Goal: Transaction & Acquisition: Obtain resource

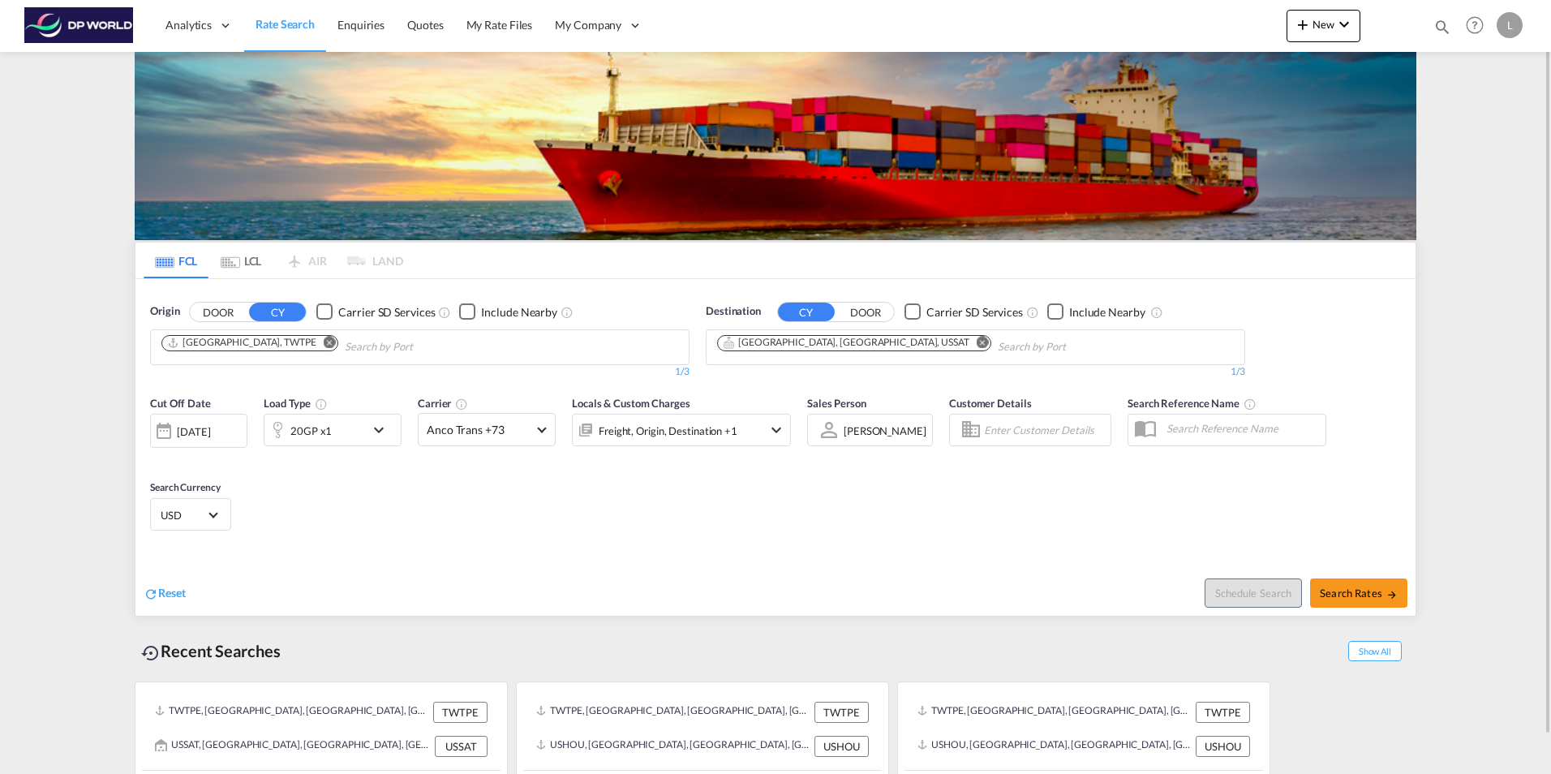
click at [324, 344] on md-icon "Remove" at bounding box center [330, 342] width 12 height 12
click at [255, 344] on input "Chips input." at bounding box center [238, 347] width 154 height 26
click at [253, 344] on input "Chips input." at bounding box center [238, 347] width 154 height 26
paste input "[GEOGRAPHIC_DATA]"
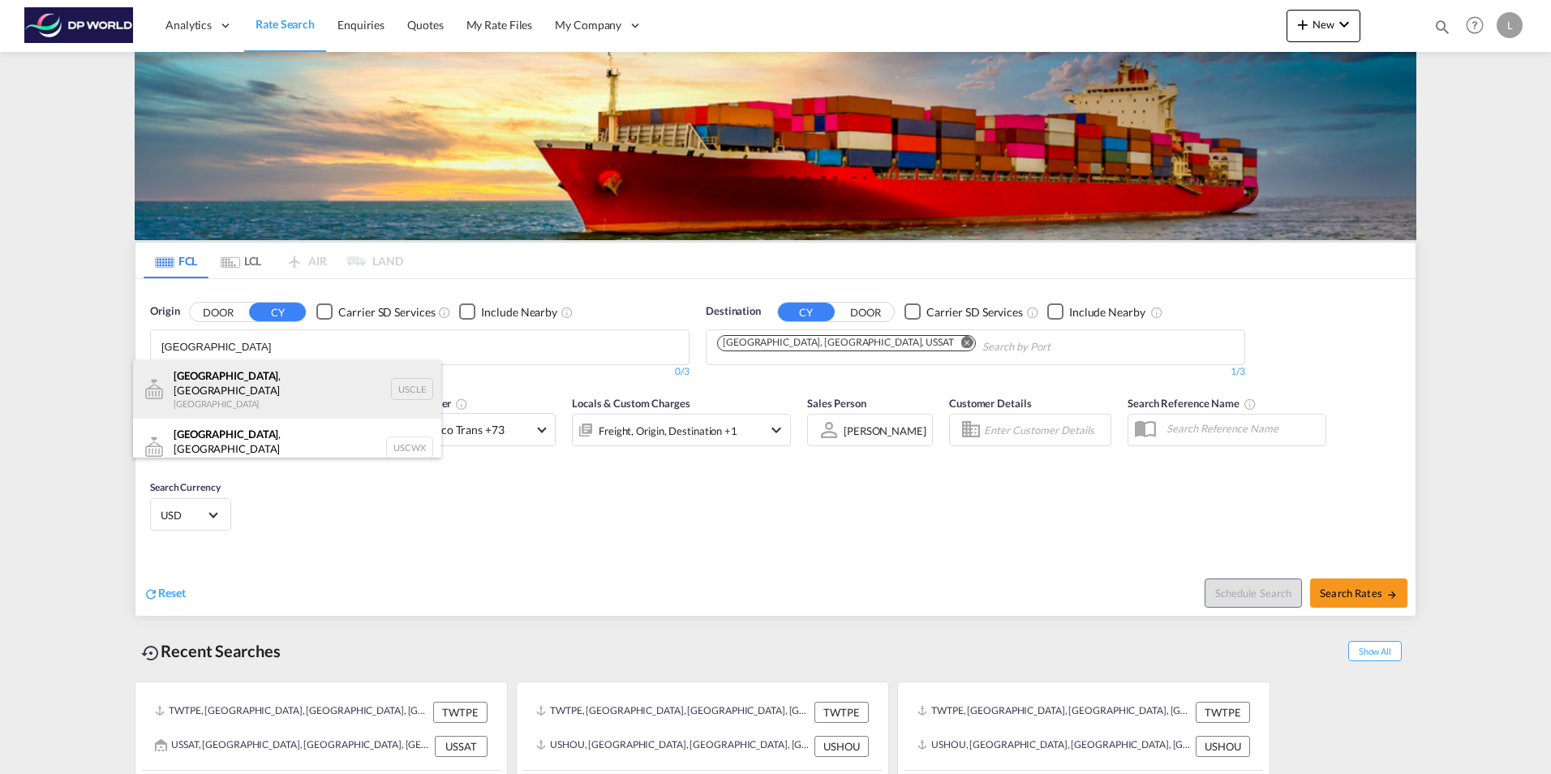
type input "[GEOGRAPHIC_DATA]"
click at [259, 384] on div "[GEOGRAPHIC_DATA] , [GEOGRAPHIC_DATA] [GEOGRAPHIC_DATA] USCLE" at bounding box center [287, 389] width 308 height 58
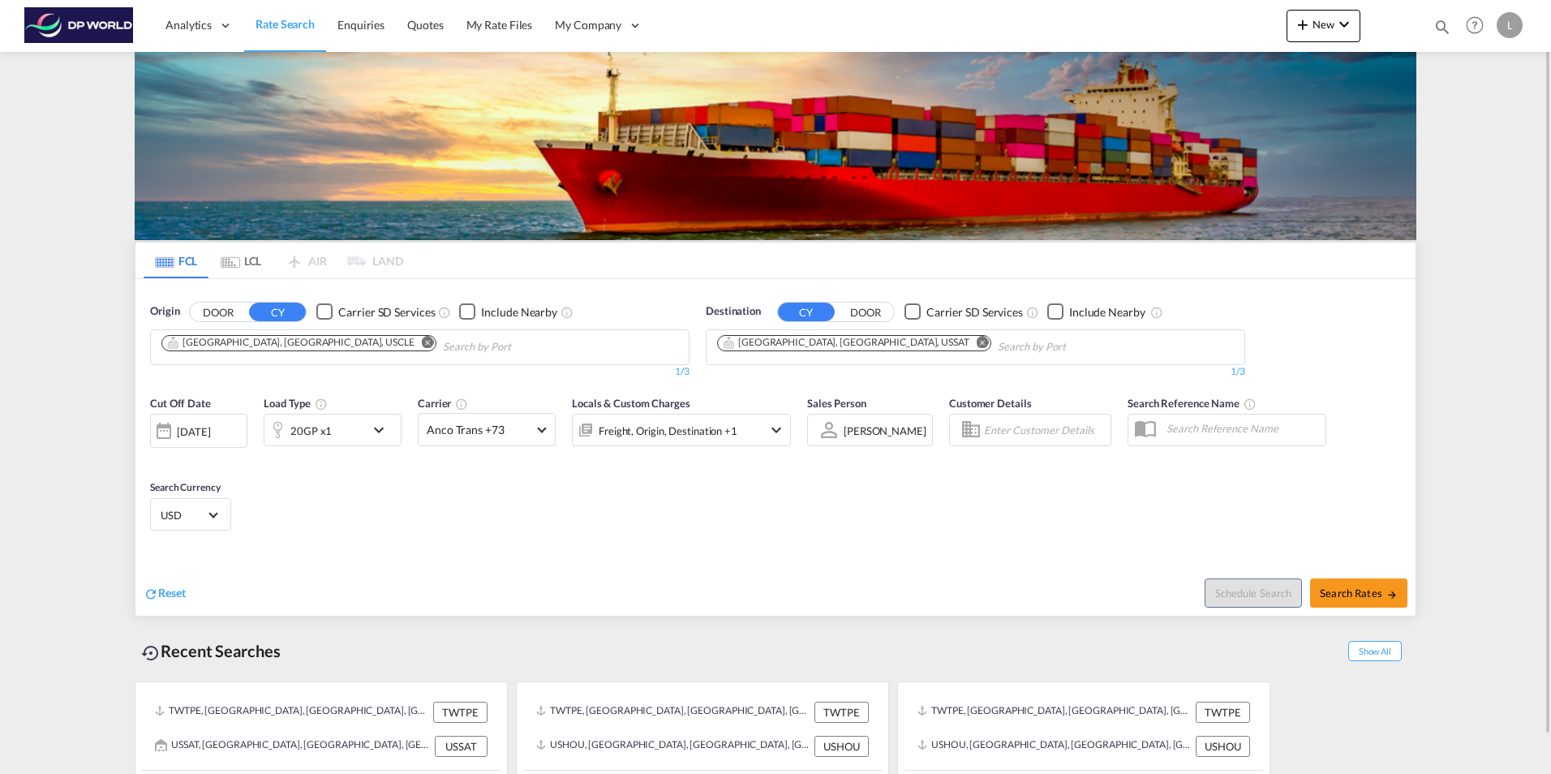
click at [977, 341] on md-icon "Remove" at bounding box center [983, 342] width 12 height 12
click at [771, 349] on input "Chips input." at bounding box center [794, 347] width 154 height 26
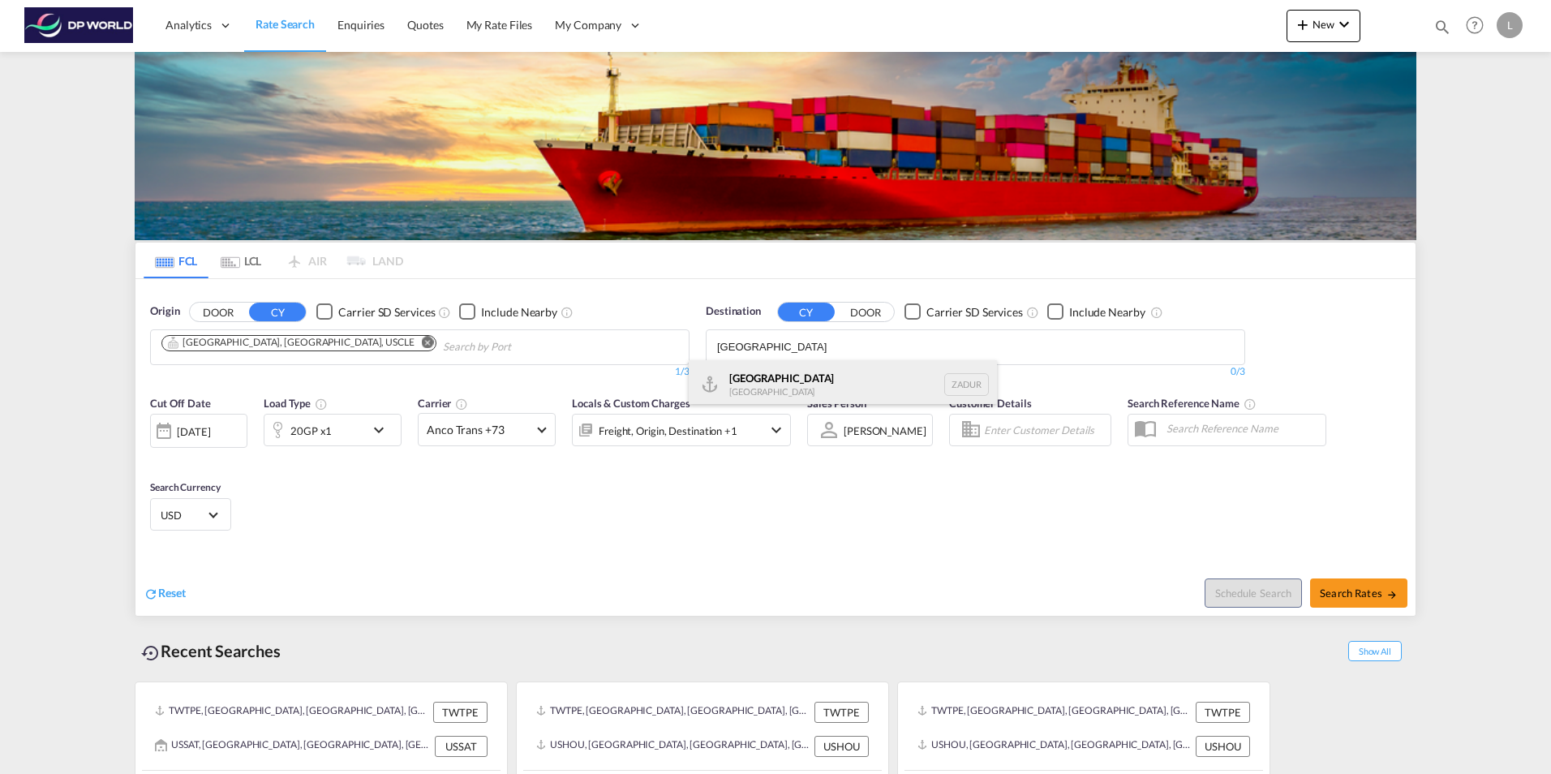
type input "[GEOGRAPHIC_DATA]"
click at [820, 379] on div "[GEOGRAPHIC_DATA] [GEOGRAPHIC_DATA] ZADUR" at bounding box center [843, 384] width 308 height 49
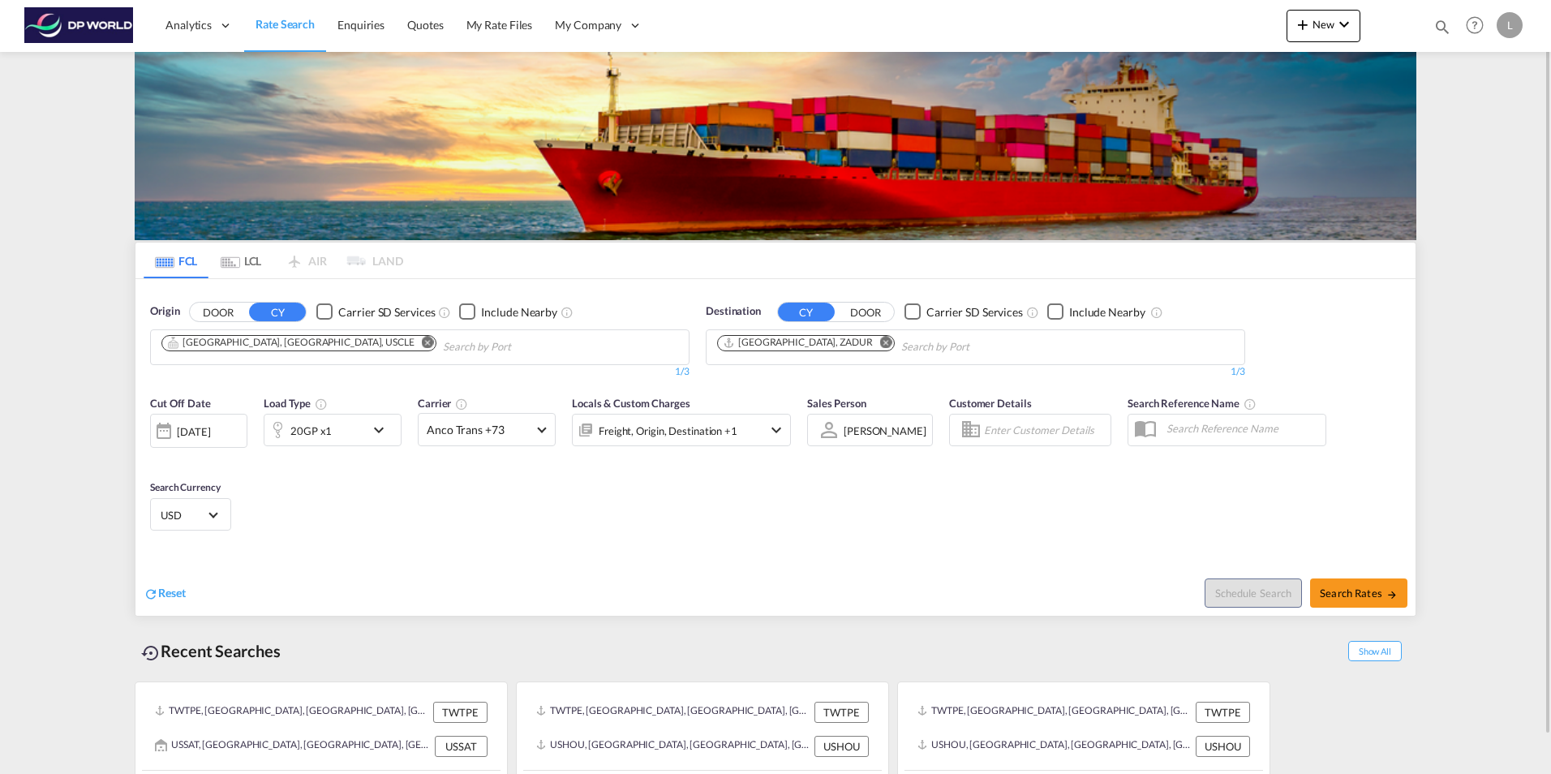
click at [341, 417] on div "20GP x1" at bounding box center [314, 430] width 101 height 32
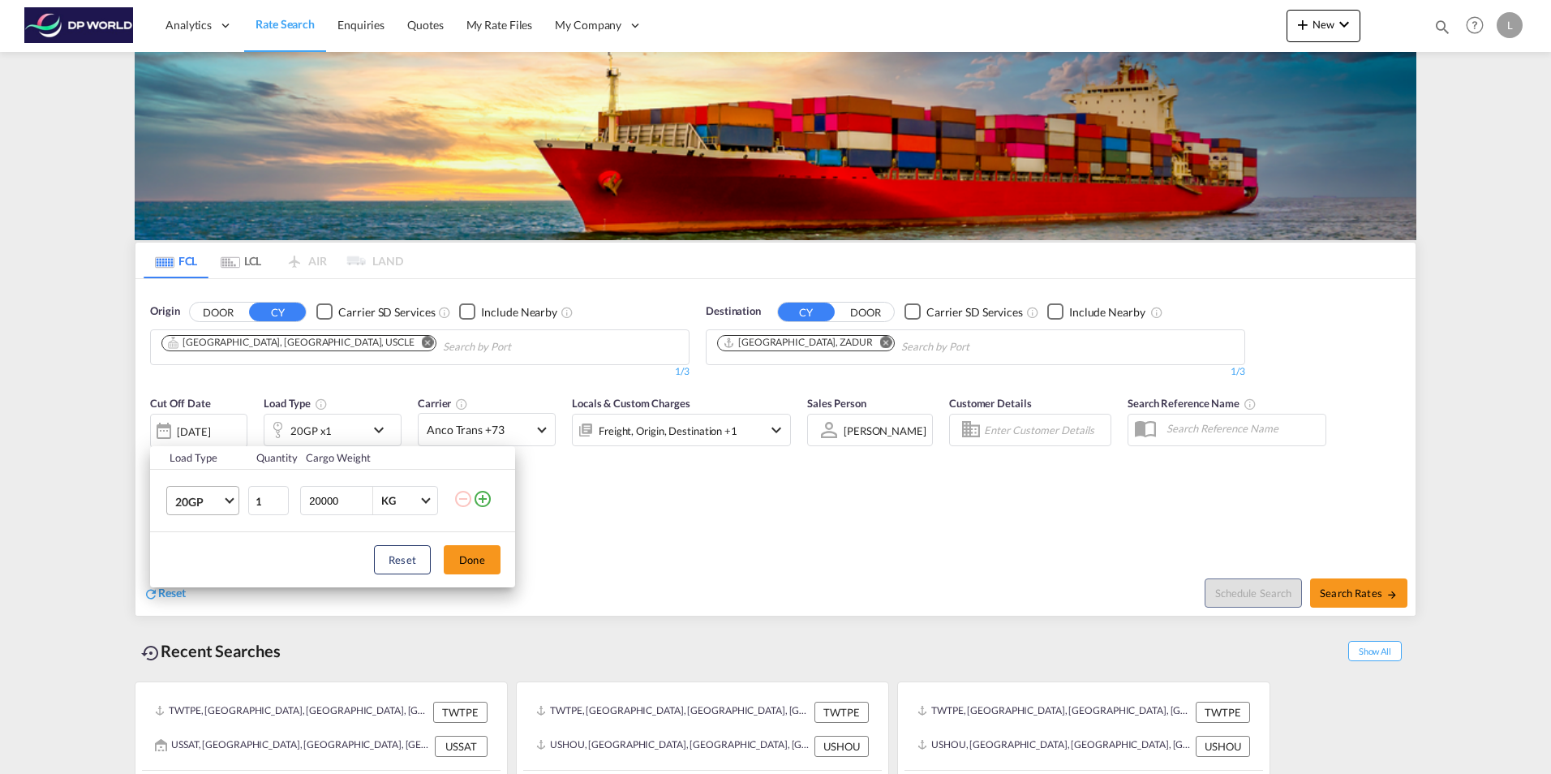
click at [179, 499] on span "20GP" at bounding box center [198, 502] width 47 height 16
click at [202, 534] on div "40GP" at bounding box center [189, 540] width 28 height 16
click at [470, 553] on button "Done" at bounding box center [472, 559] width 57 height 29
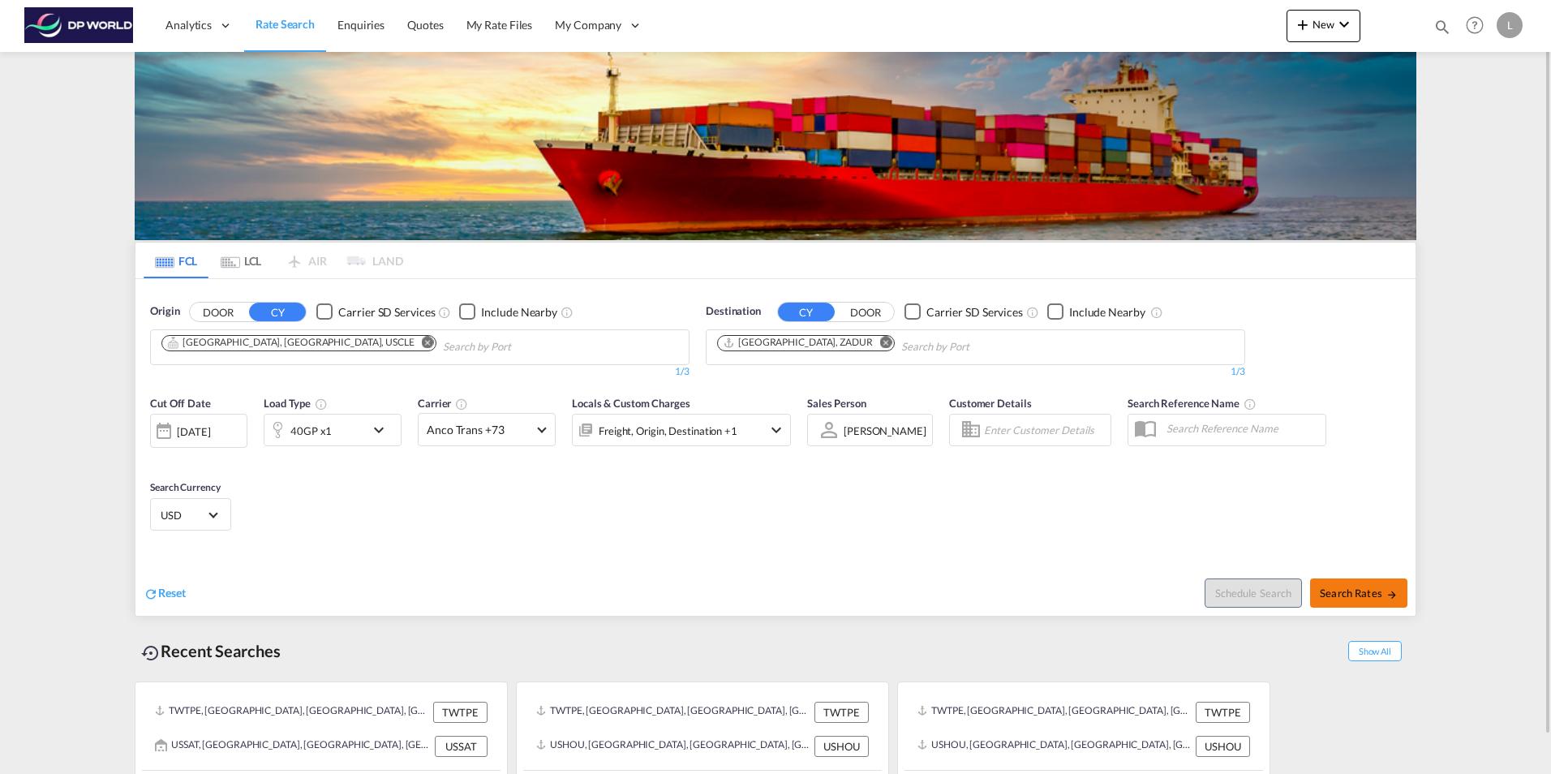
click at [1379, 590] on span "Search Rates" at bounding box center [1359, 592] width 78 height 13
type input "USCLE to ZADUR / [DATE]"
